Goal: Use online tool/utility: Utilize a website feature to perform a specific function

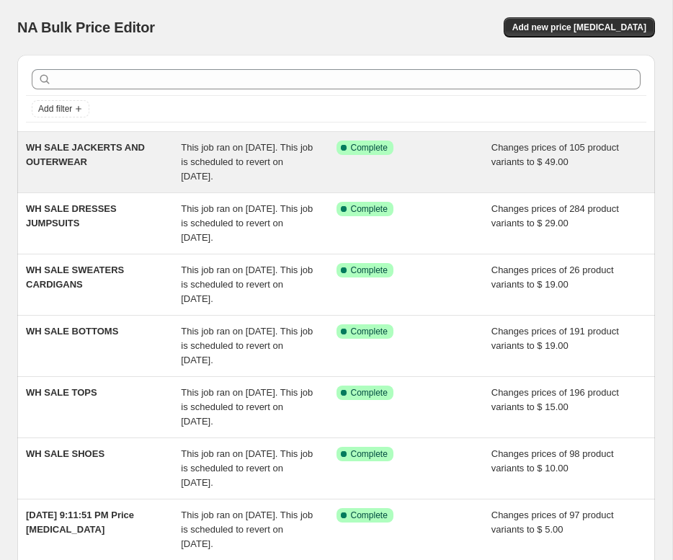
click at [139, 165] on div "WH SALE JACKERTS AND OUTERWEAR" at bounding box center [103, 162] width 155 height 43
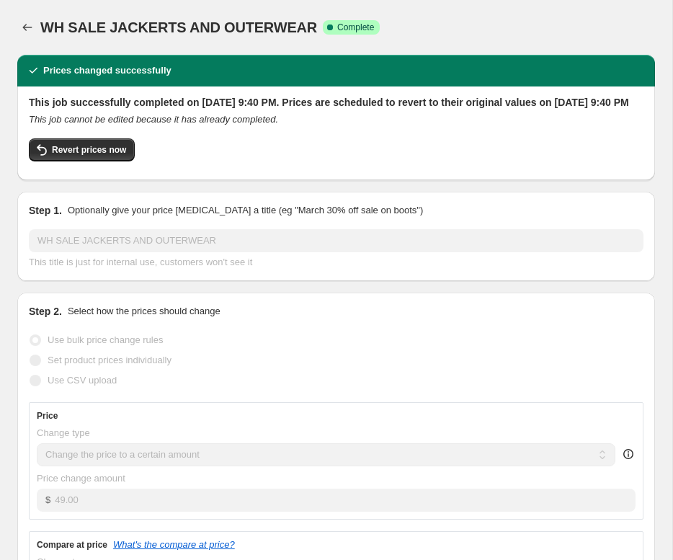
select select "collection"
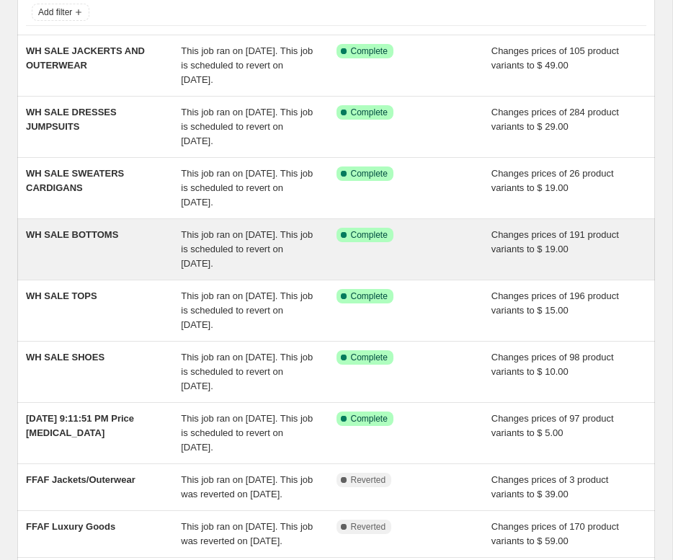
scroll to position [105, 0]
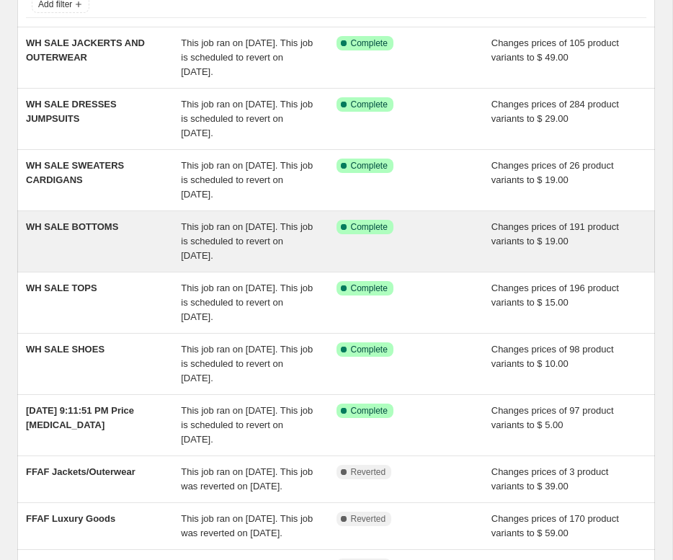
click at [89, 232] on span "WH SALE BOTTOMS" at bounding box center [72, 226] width 92 height 11
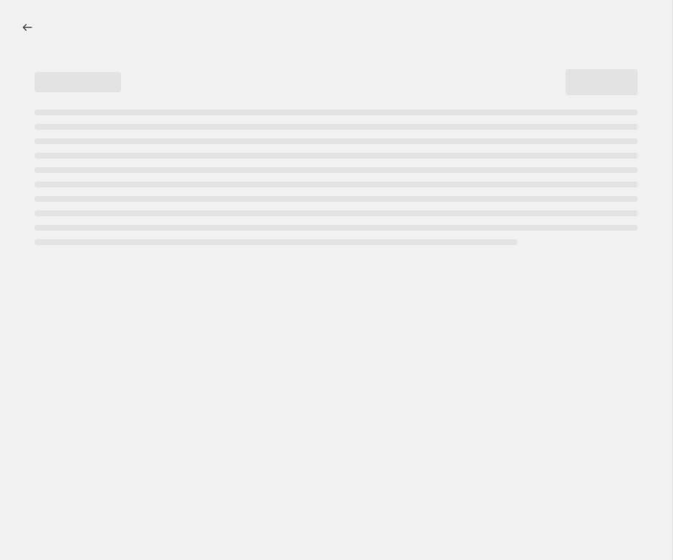
select select "collection"
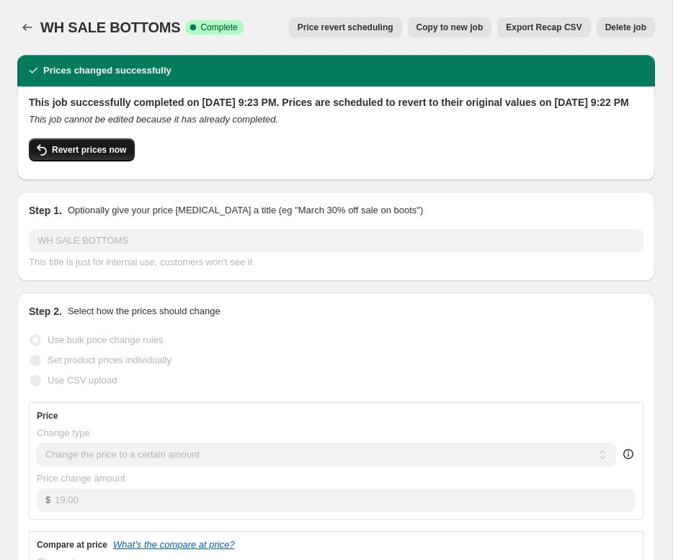
click at [120, 156] on span "Revert prices now" at bounding box center [89, 150] width 74 height 12
checkbox input "false"
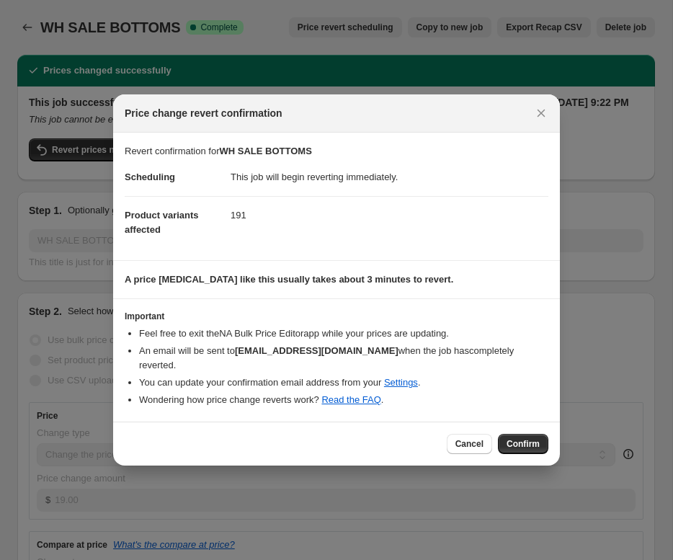
click at [522, 449] on div "Cancel Confirm" at bounding box center [336, 444] width 447 height 44
click at [522, 442] on span "Confirm" at bounding box center [523, 444] width 33 height 12
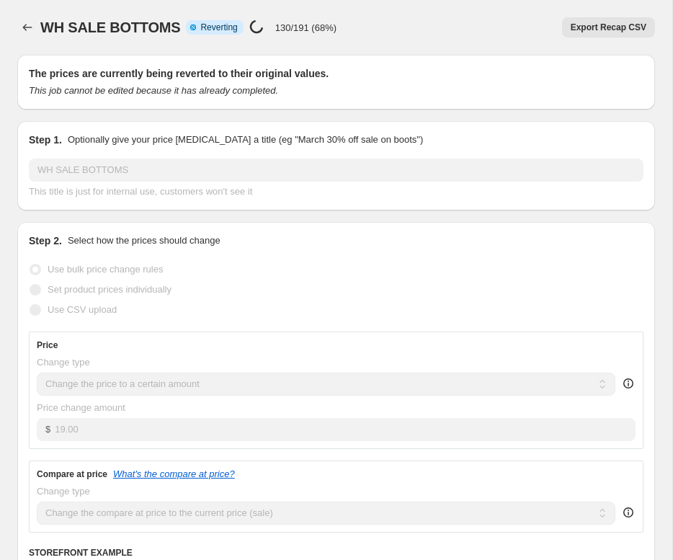
select select "collection"
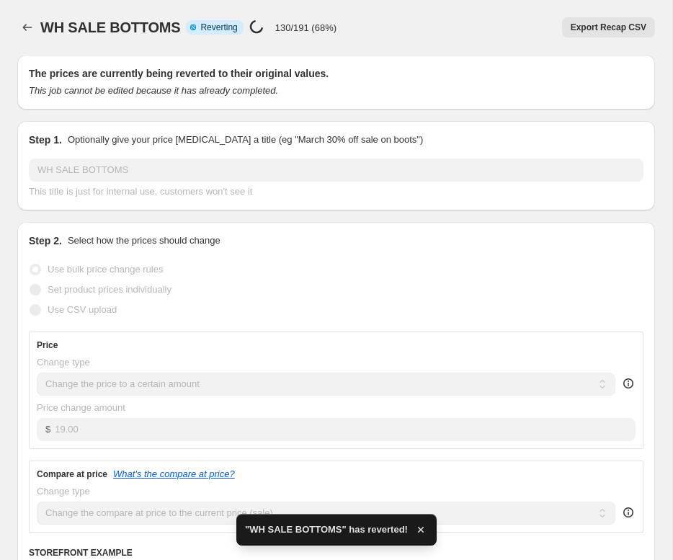
checkbox input "true"
